Goal: Information Seeking & Learning: Learn about a topic

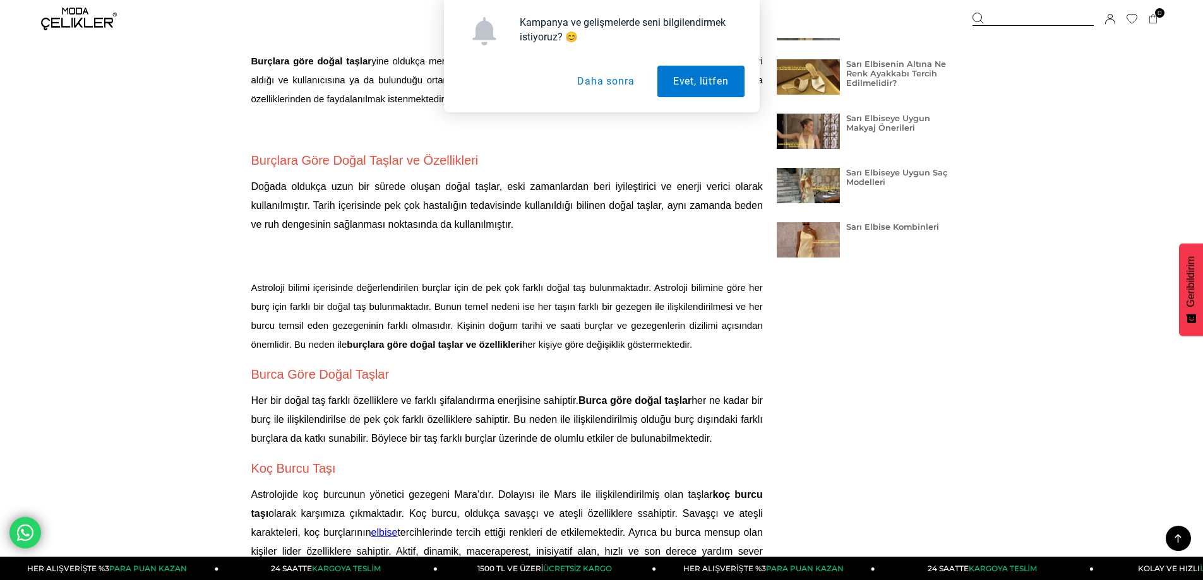
scroll to position [442, 0]
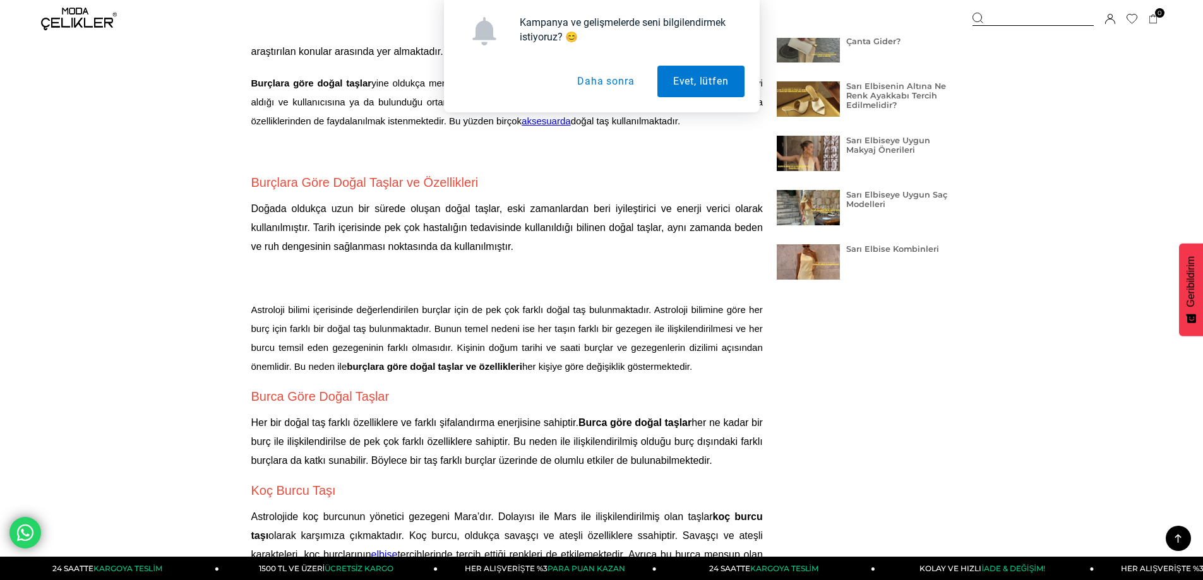
click at [813, 111] on div "Kampanya ve gelişmelerde seni bilgilendirmek istiyoruz? 😊 Evet, lütfen Daha son…" at bounding box center [601, 56] width 1203 height 112
click at [863, 91] on div "Kampanya ve gelişmelerde seni bilgilendirmek istiyoruz? 😊 Evet, lütfen Daha son…" at bounding box center [601, 56] width 1203 height 112
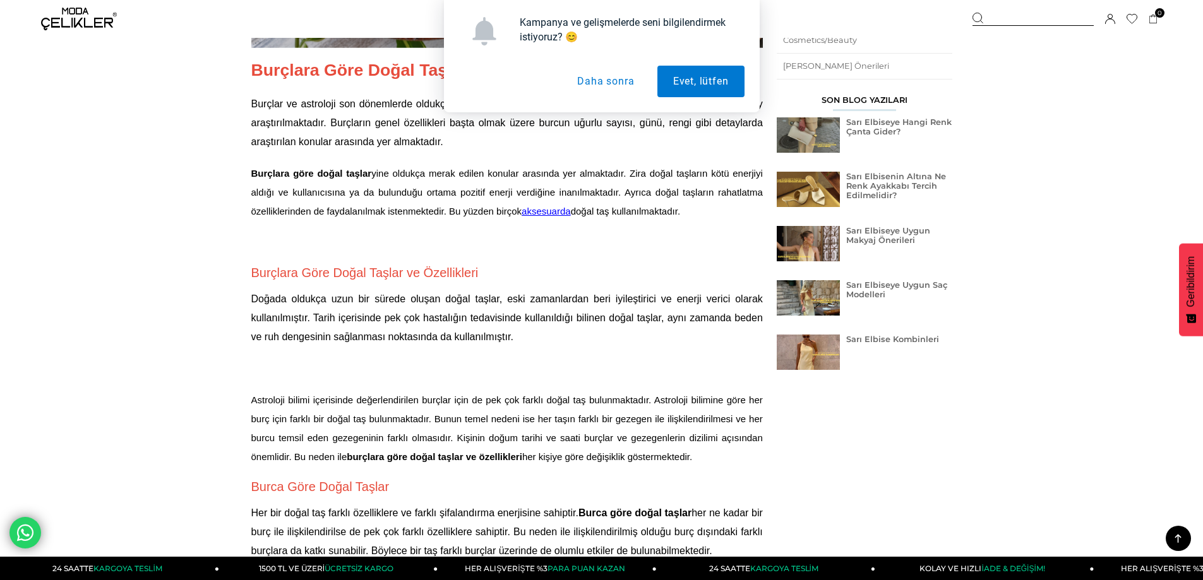
scroll to position [189, 0]
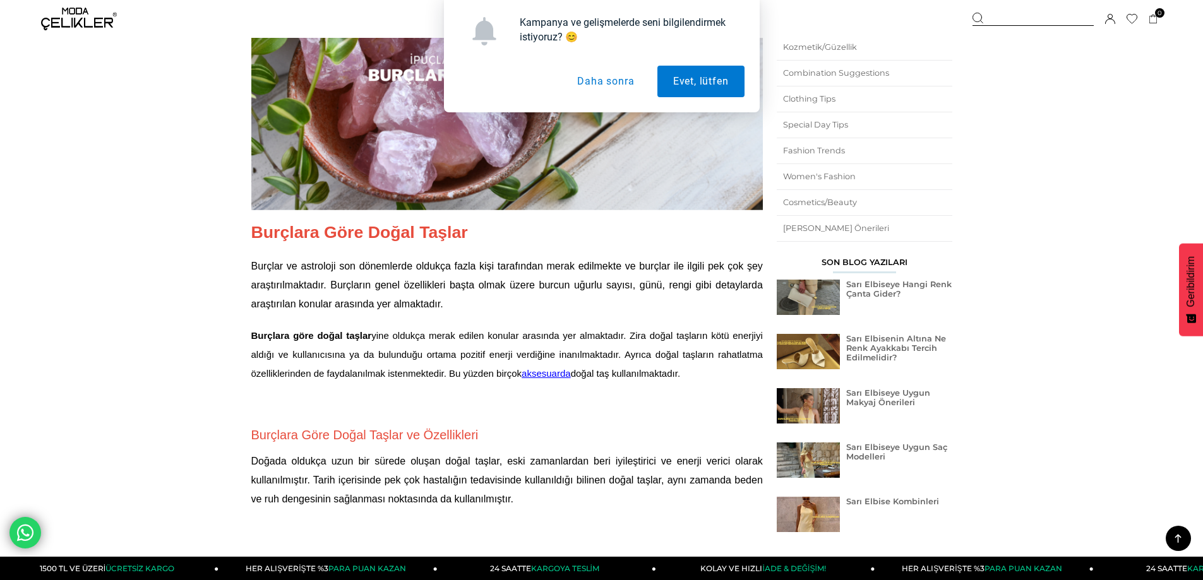
click at [875, 263] on div "Son Blog Yazıları" at bounding box center [865, 266] width 176 height 16
click at [868, 396] on link "Sarı Elbiseye Uygun Makyaj Önerileri" at bounding box center [888, 397] width 84 height 19
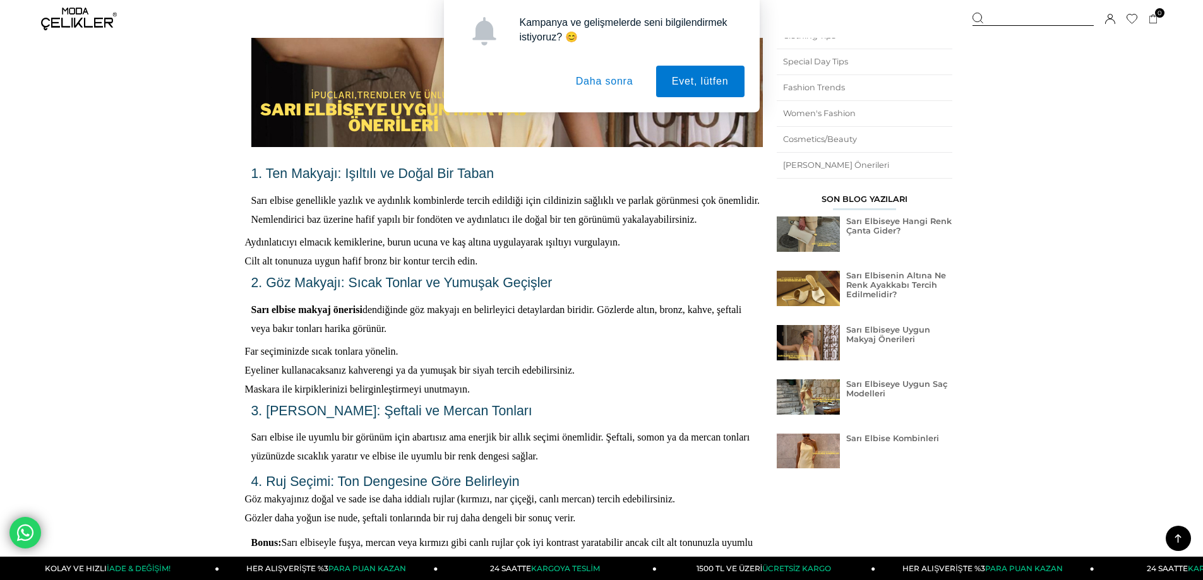
scroll to position [189, 0]
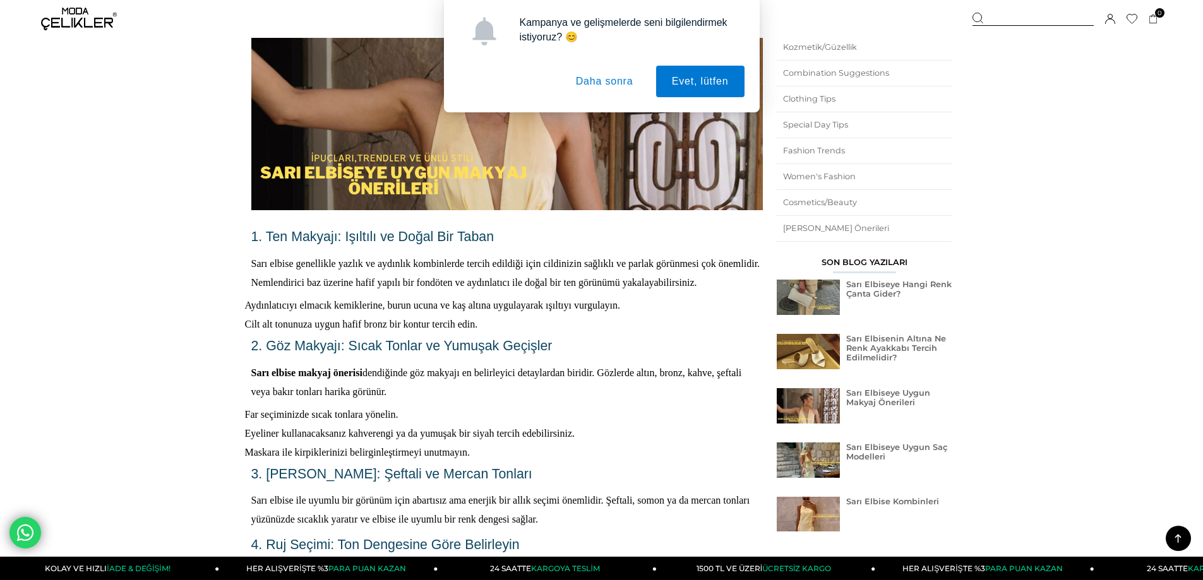
click at [897, 339] on link "Sarı Elbisenin Altına Ne Renk Ayakkabı Tercih Edilmelidir?" at bounding box center [896, 348] width 100 height 28
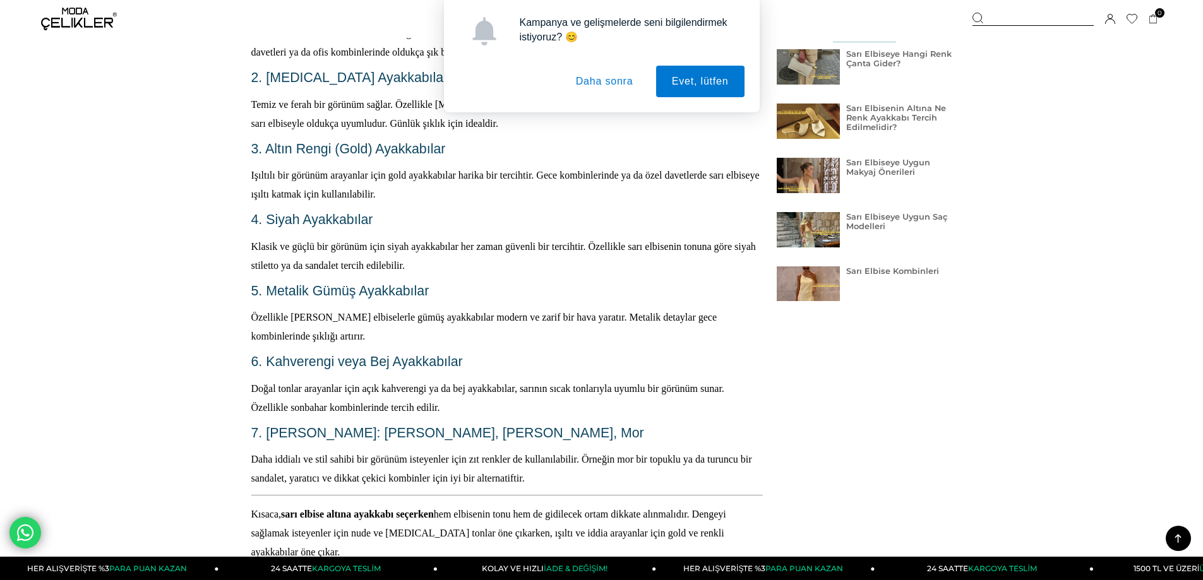
scroll to position [442, 0]
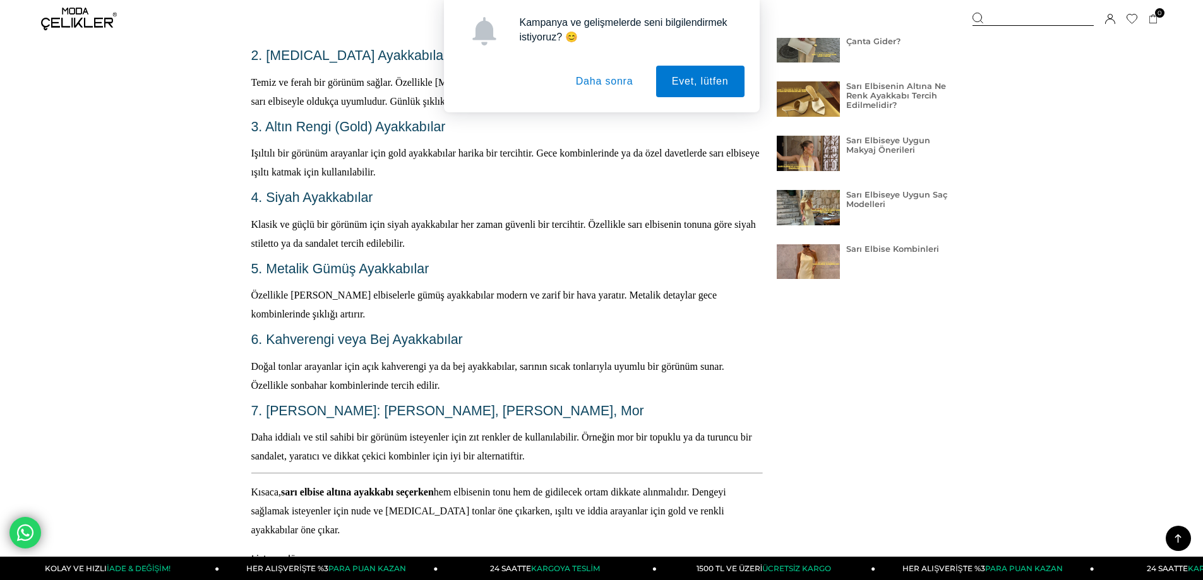
click at [895, 200] on link "Sarı Elbiseye Uygun Saç Modelleri" at bounding box center [896, 199] width 101 height 19
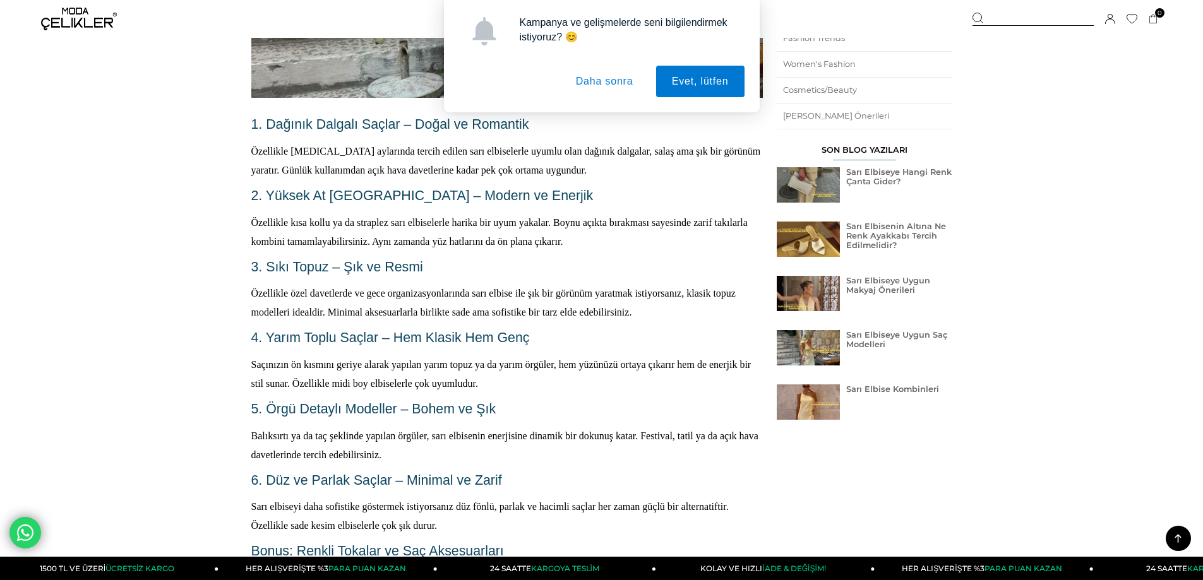
scroll to position [316, 0]
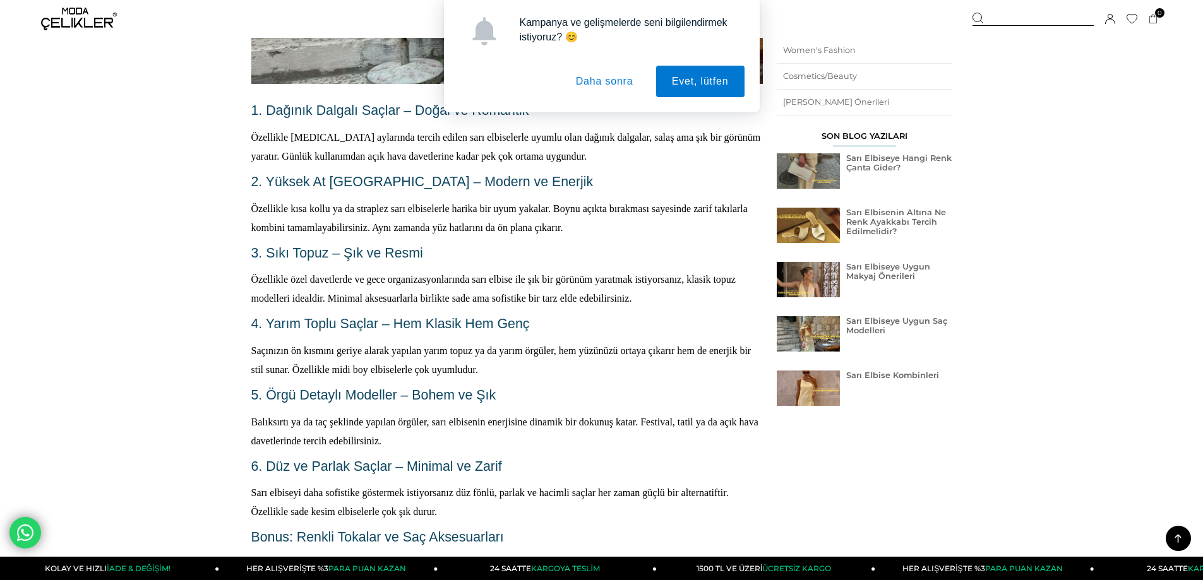
drag, startPoint x: 837, startPoint y: 158, endPoint x: 833, endPoint y: 147, distance: 11.6
drag, startPoint x: 833, startPoint y: 147, endPoint x: 818, endPoint y: 169, distance: 26.4
click at [818, 169] on img at bounding box center [808, 170] width 63 height 35
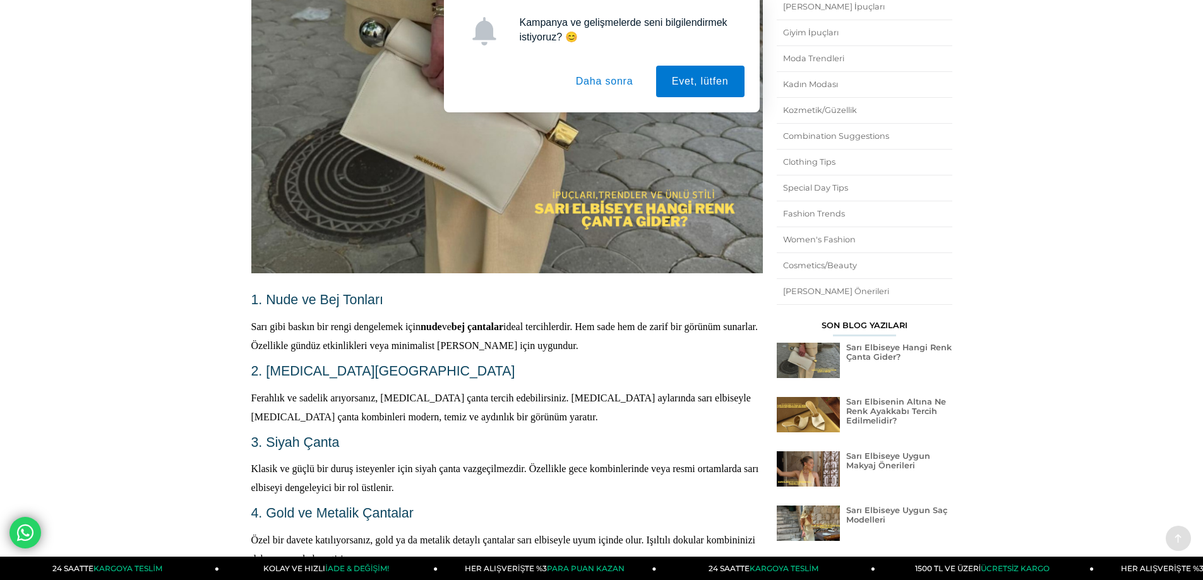
scroll to position [632, 0]
